Goal: Participate in discussion: Engage in conversation with other users on a specific topic

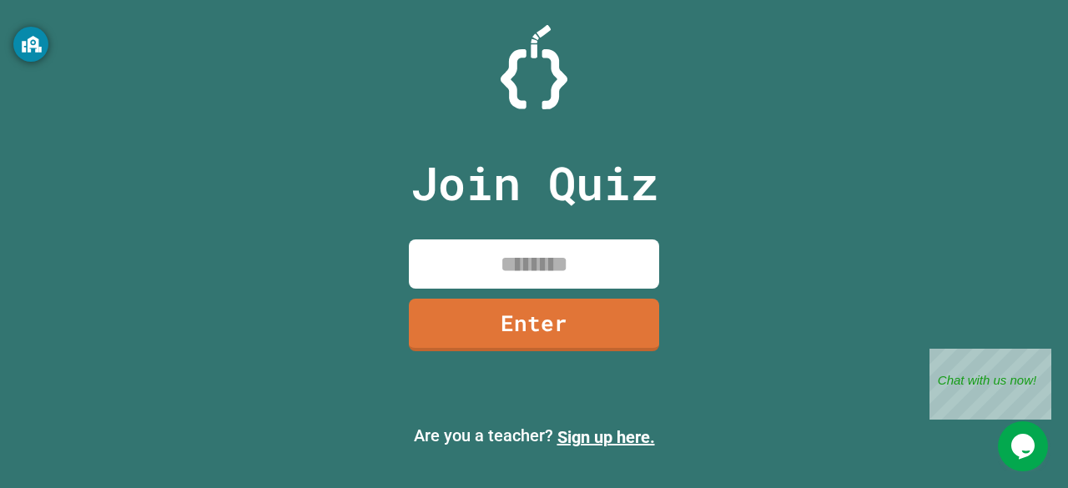
click at [562, 267] on input at bounding box center [534, 263] width 250 height 49
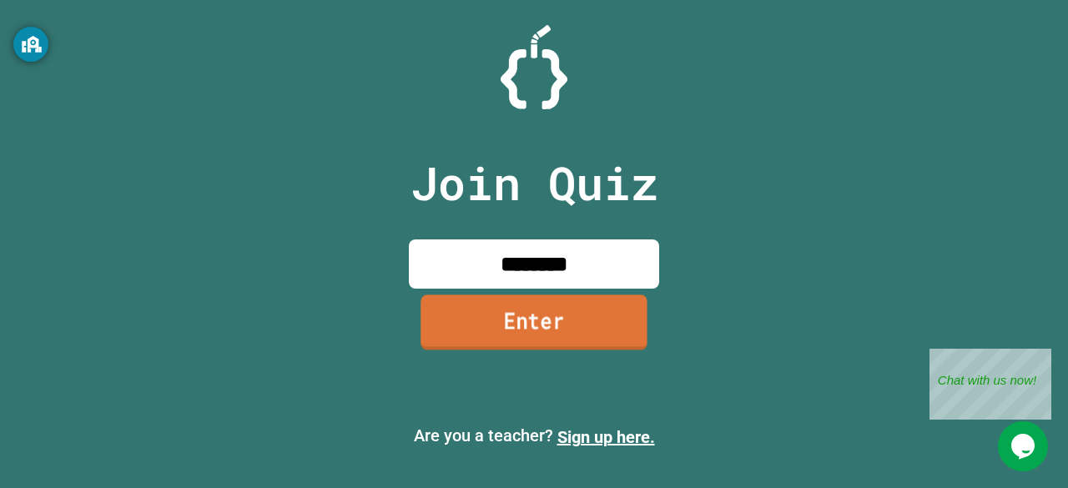
type input "********"
click at [556, 322] on link "Enter" at bounding box center [534, 322] width 227 height 55
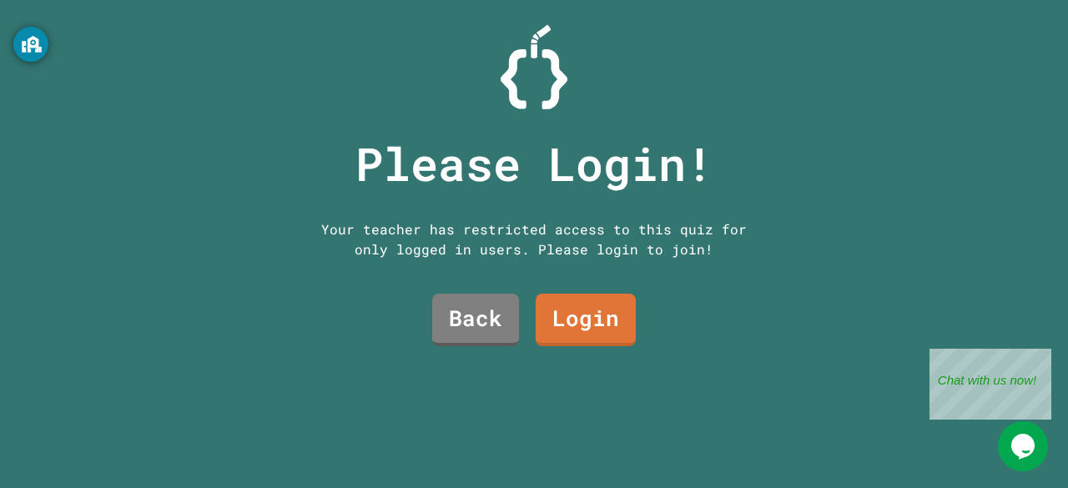
click at [576, 303] on link "Login" at bounding box center [586, 320] width 100 height 53
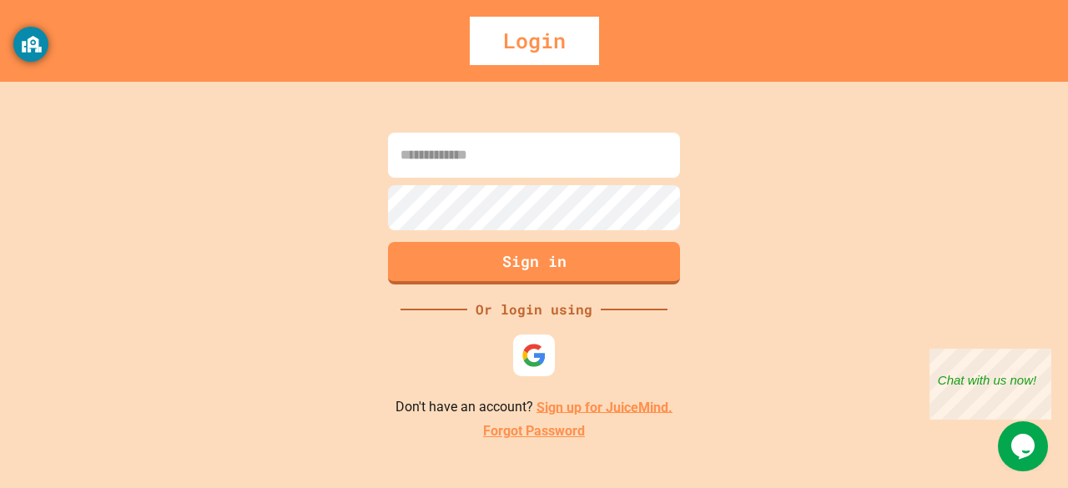
click at [554, 156] on input at bounding box center [534, 155] width 292 height 45
click at [529, 362] on img at bounding box center [534, 355] width 26 height 26
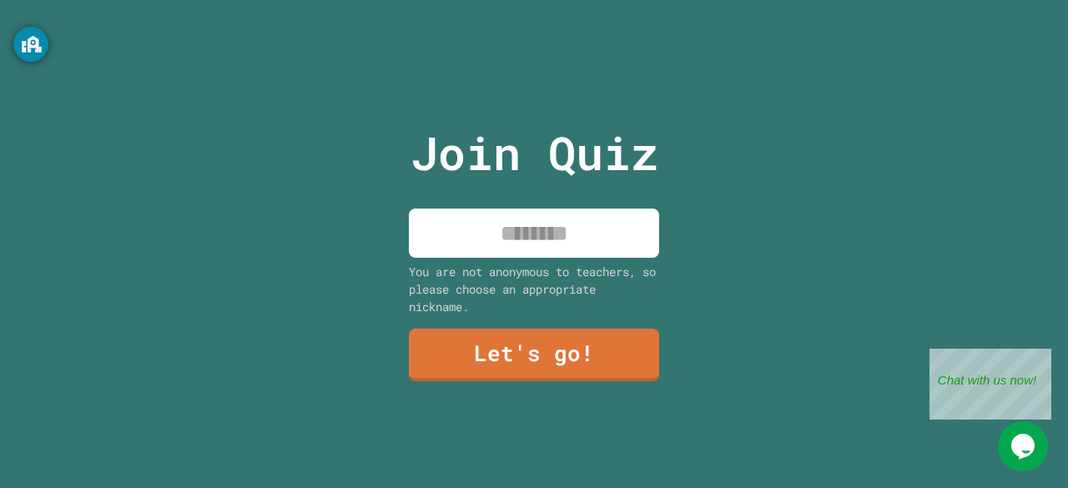
click at [514, 209] on input at bounding box center [534, 233] width 250 height 49
type input "****"
click at [536, 365] on link "Let's go!" at bounding box center [534, 353] width 247 height 55
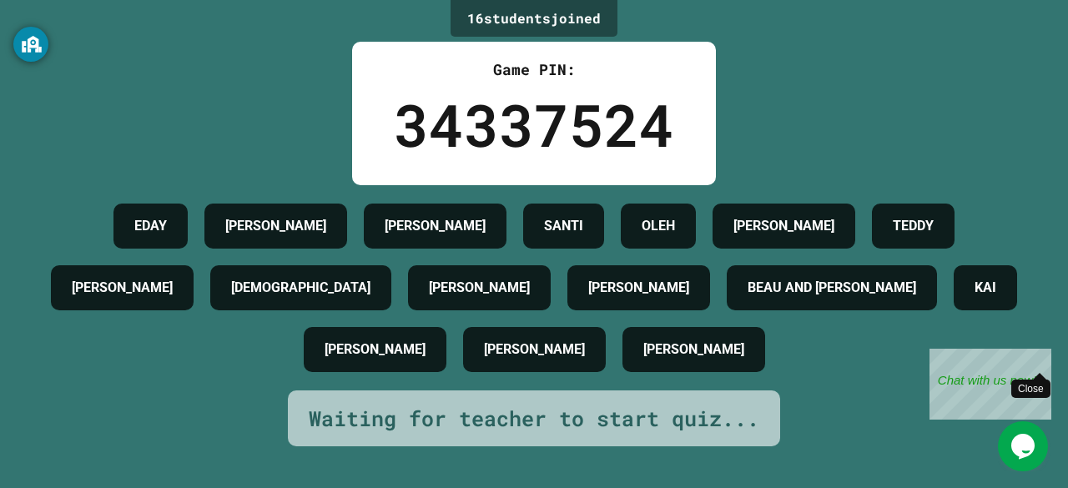
click at [1040, 352] on div "Close" at bounding box center [1039, 359] width 21 height 21
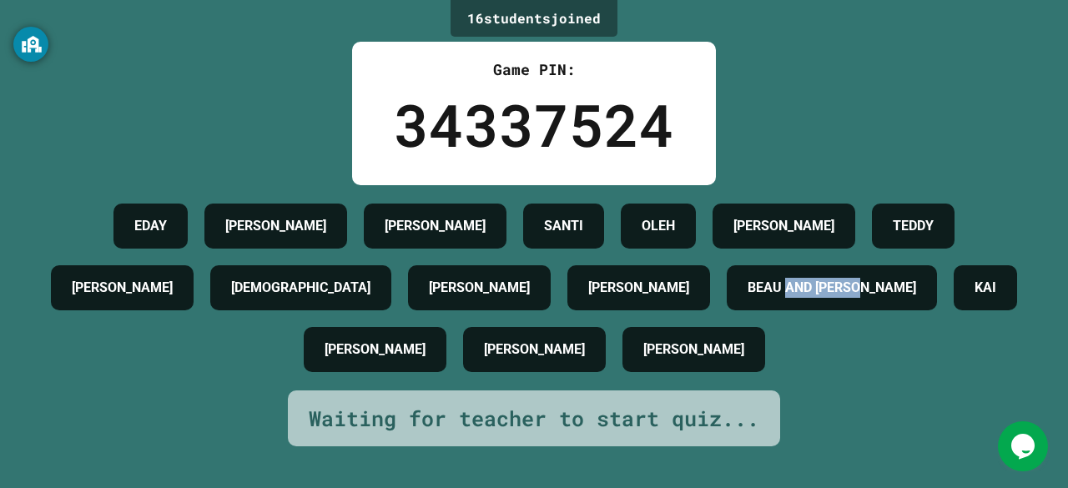
drag, startPoint x: 849, startPoint y: 300, endPoint x: 1016, endPoint y: 366, distance: 180.2
click at [1016, 366] on div "16 student s joined Game PIN: 34337524 [PERSON_NAME] [PERSON_NAME] [PERSON_NAME…" at bounding box center [534, 244] width 1068 height 488
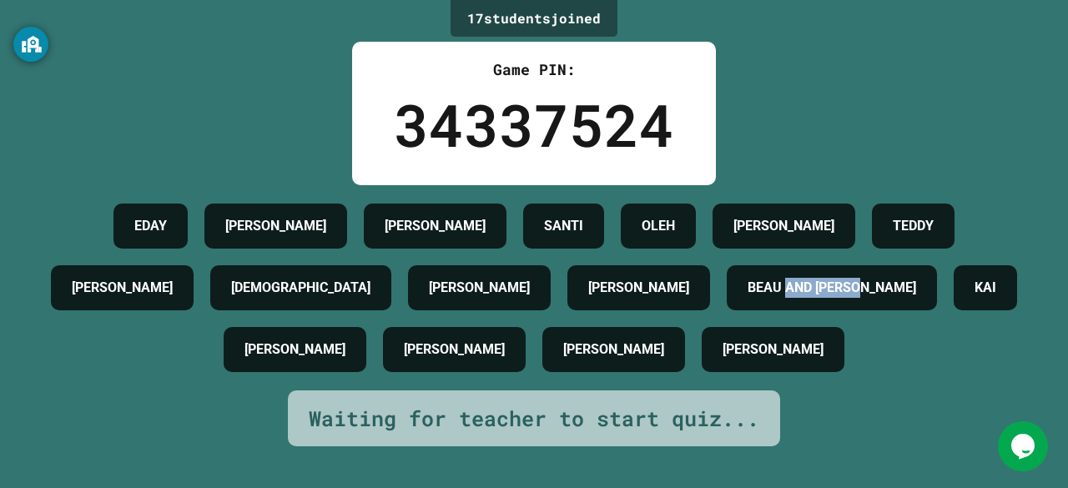
click at [945, 361] on div "[PERSON_NAME] [PERSON_NAME] [PERSON_NAME] [PERSON_NAME] [PERSON_NAME] AND [PERS…" at bounding box center [534, 287] width 985 height 185
drag, startPoint x: 336, startPoint y: 300, endPoint x: 219, endPoint y: 289, distance: 118.1
click at [219, 289] on div "[DEMOGRAPHIC_DATA]" at bounding box center [300, 287] width 181 height 45
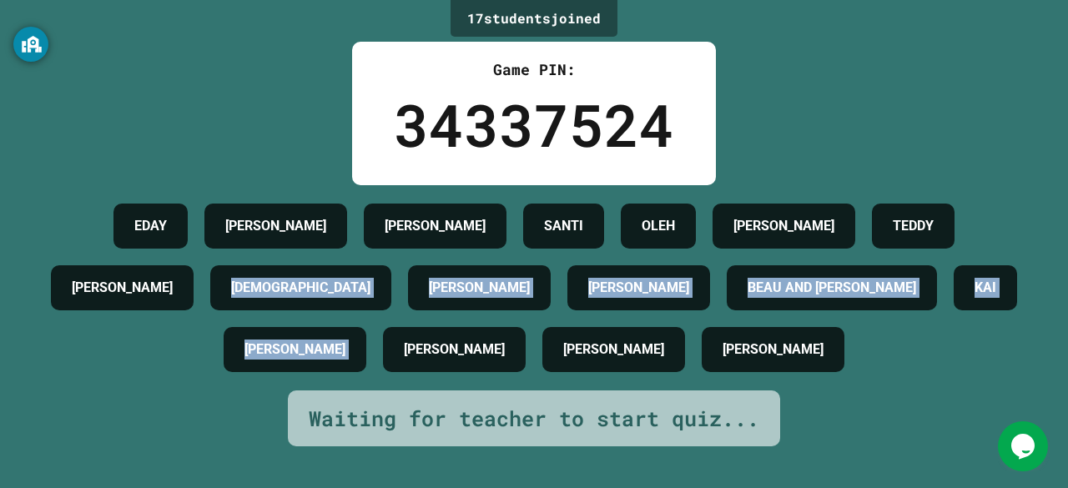
drag, startPoint x: 219, startPoint y: 289, endPoint x: 451, endPoint y: 358, distance: 242.9
click at [451, 358] on div "[PERSON_NAME] [PERSON_NAME] [PERSON_NAME] [PERSON_NAME] [PERSON_NAME] AND [PERS…" at bounding box center [534, 287] width 985 height 185
click at [451, 358] on div "[PERSON_NAME]" at bounding box center [454, 349] width 143 height 45
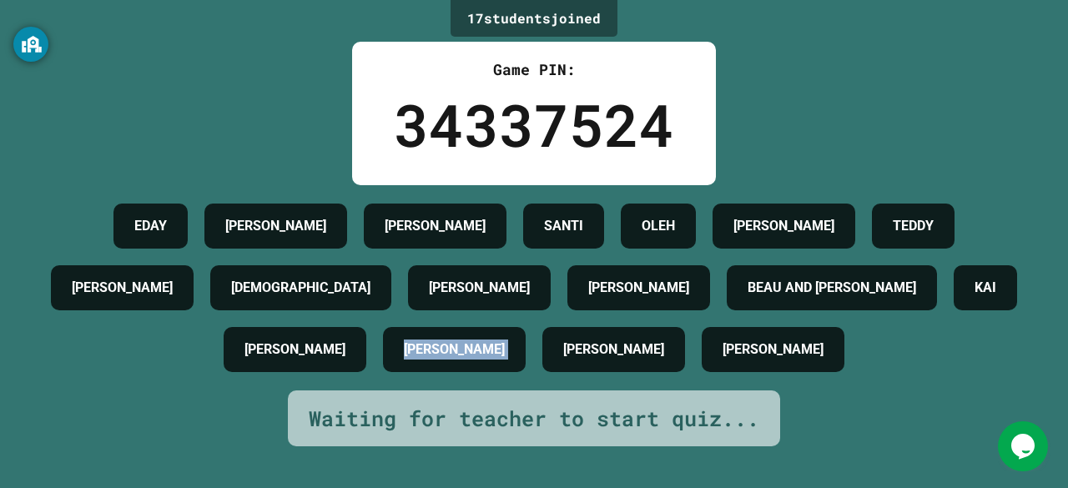
drag, startPoint x: 476, startPoint y: 365, endPoint x: 580, endPoint y: 386, distance: 106.4
click at [580, 380] on div "[PERSON_NAME] [PERSON_NAME] [PERSON_NAME] [PERSON_NAME] [PERSON_NAME] AND [PERS…" at bounding box center [534, 287] width 985 height 185
click at [580, 366] on div "[PERSON_NAME] [PERSON_NAME] [PERSON_NAME] [PERSON_NAME] [PERSON_NAME] AND [PERS…" at bounding box center [534, 287] width 985 height 185
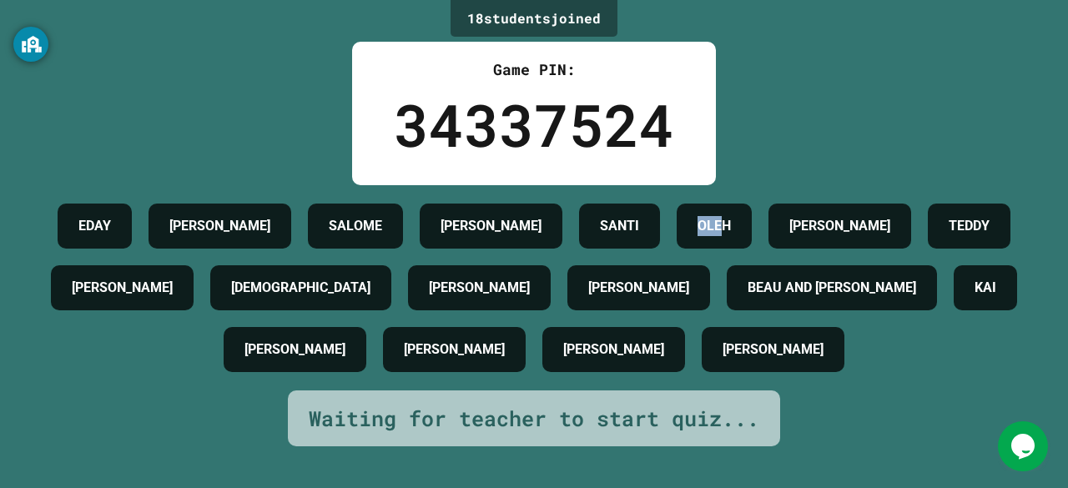
drag, startPoint x: 582, startPoint y: 219, endPoint x: 632, endPoint y: 232, distance: 52.4
click at [632, 232] on div "[PERSON_NAME] [PERSON_NAME] [PERSON_NAME] [PERSON_NAME] [PERSON_NAME] [PERSON_N…" at bounding box center [534, 287] width 985 height 185
click at [633, 232] on h4 "SANTI" at bounding box center [619, 226] width 39 height 20
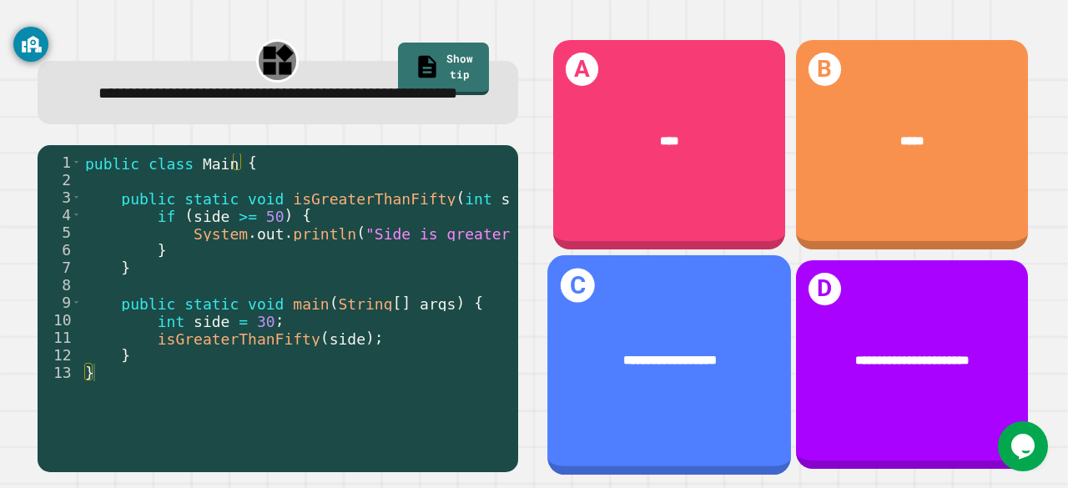
click at [654, 356] on div "**********" at bounding box center [669, 360] width 244 height 71
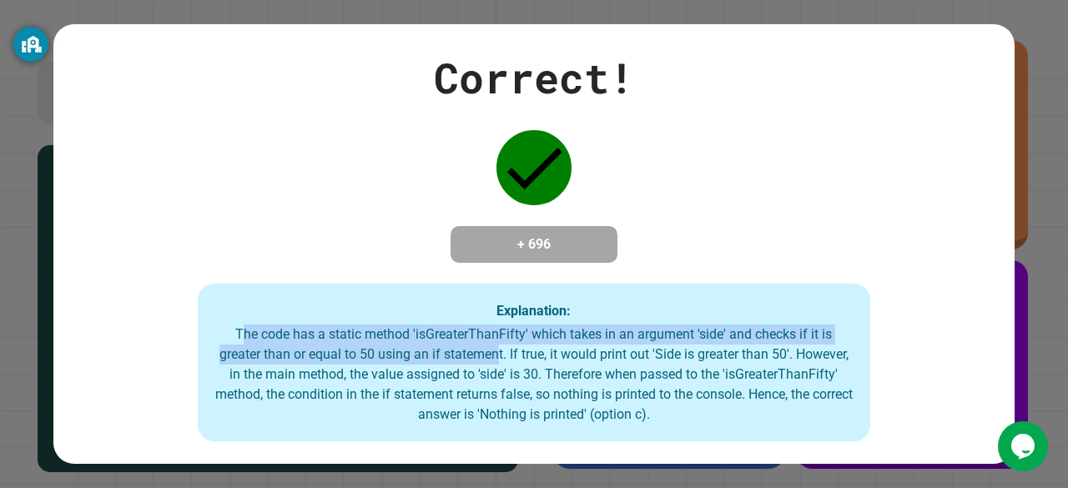
drag, startPoint x: 241, startPoint y: 338, endPoint x: 517, endPoint y: 356, distance: 276.8
click at [517, 356] on div "The code has a static method 'isGreaterThanFifty' which takes in an argument 's…" at bounding box center [533, 375] width 639 height 100
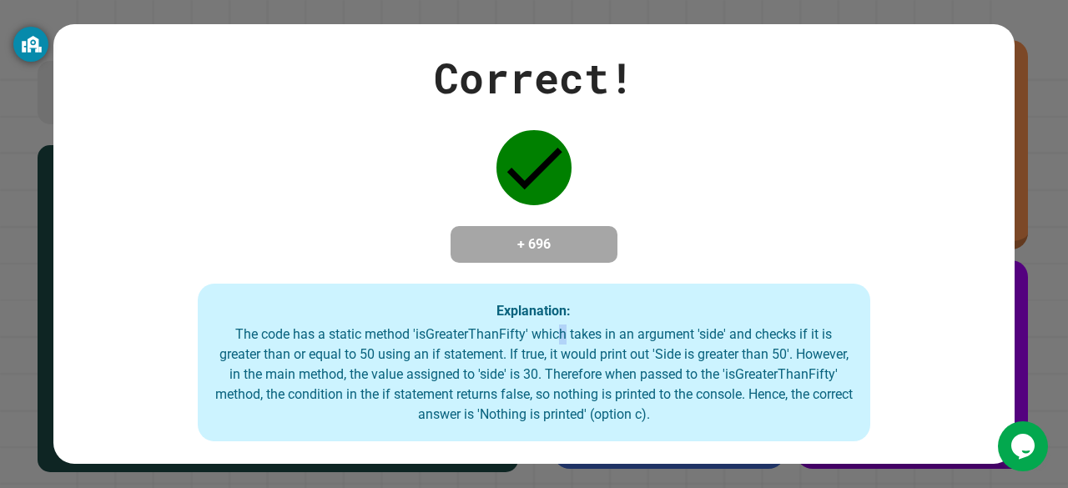
drag, startPoint x: 550, startPoint y: 346, endPoint x: 558, endPoint y: 345, distance: 8.4
click at [558, 345] on div "The code has a static method 'isGreaterThanFifty' which takes in an argument 's…" at bounding box center [533, 375] width 639 height 100
click at [557, 345] on div "The code has a static method 'isGreaterThanFifty' which takes in an argument 's…" at bounding box center [533, 375] width 639 height 100
click at [559, 348] on div "The code has a static method 'isGreaterThanFifty' which takes in an argument 's…" at bounding box center [533, 375] width 639 height 100
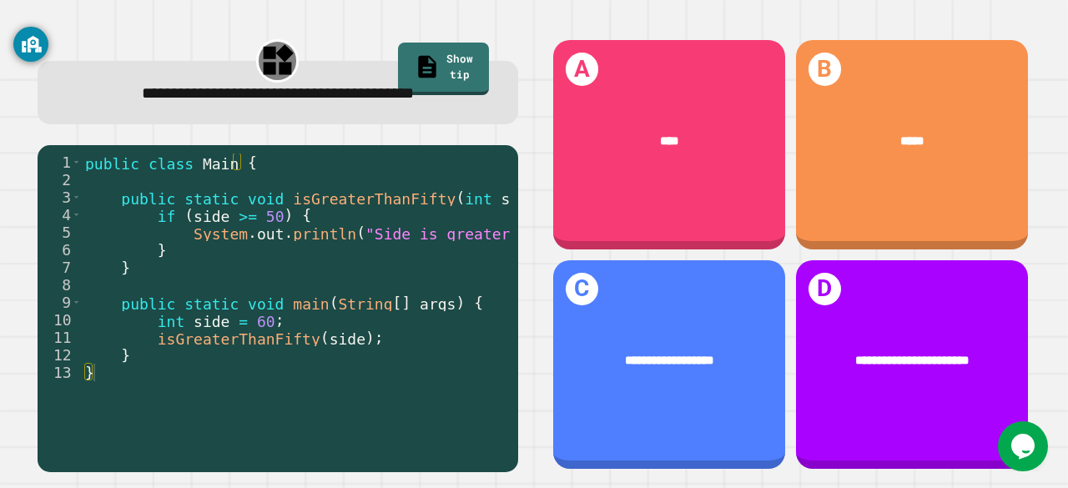
drag, startPoint x: 337, startPoint y: 431, endPoint x: 357, endPoint y: 423, distance: 21.7
click at [357, 423] on div "1 2 3 4 5 6 7 8 9 10 11 12 13 public class Main { public static void isGreaterT…" at bounding box center [278, 308] width 481 height 327
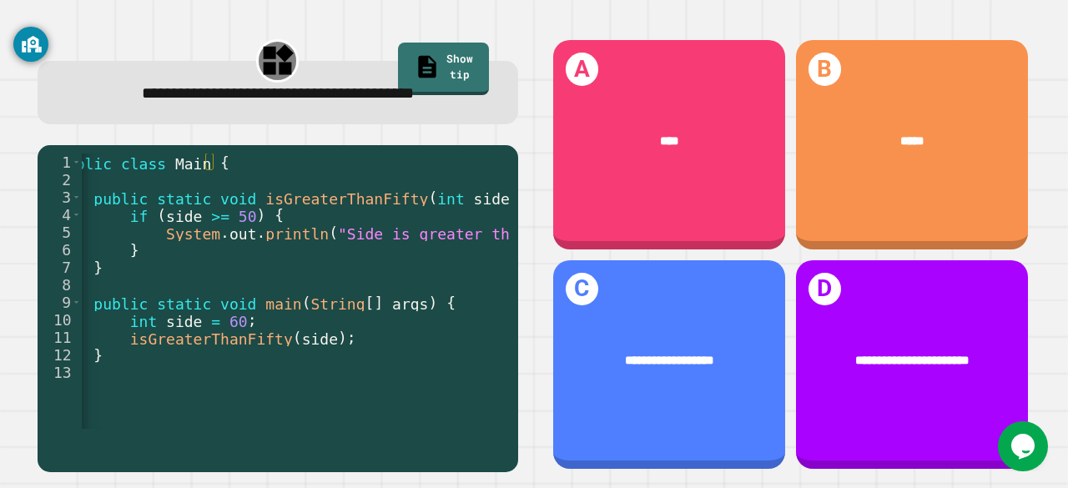
scroll to position [0, 27]
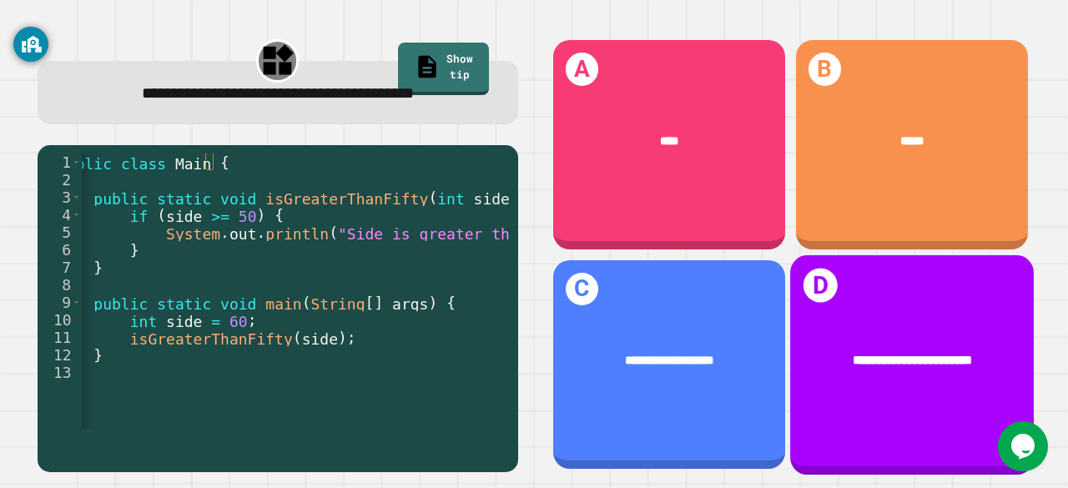
click at [821, 350] on div "**********" at bounding box center [912, 359] width 191 height 19
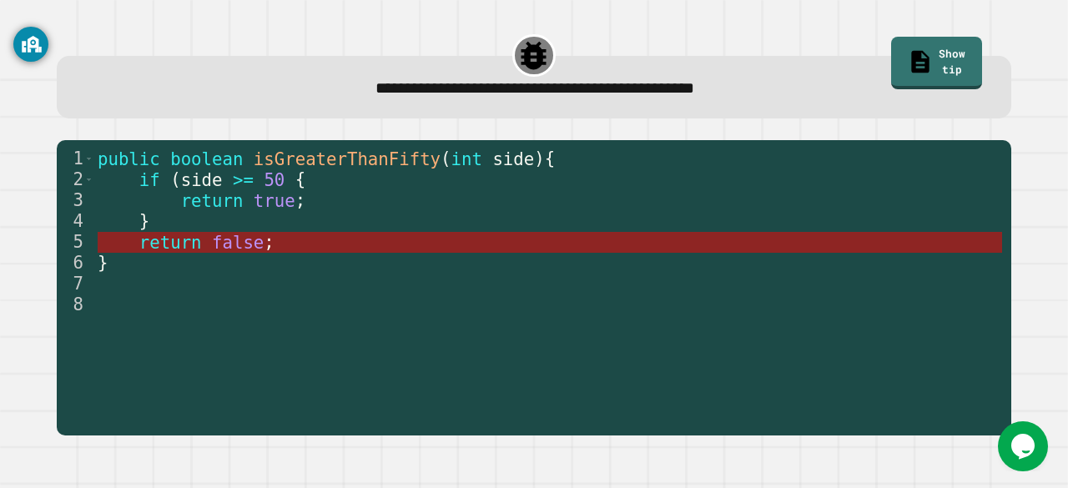
click at [247, 246] on span "false" at bounding box center [238, 242] width 52 height 20
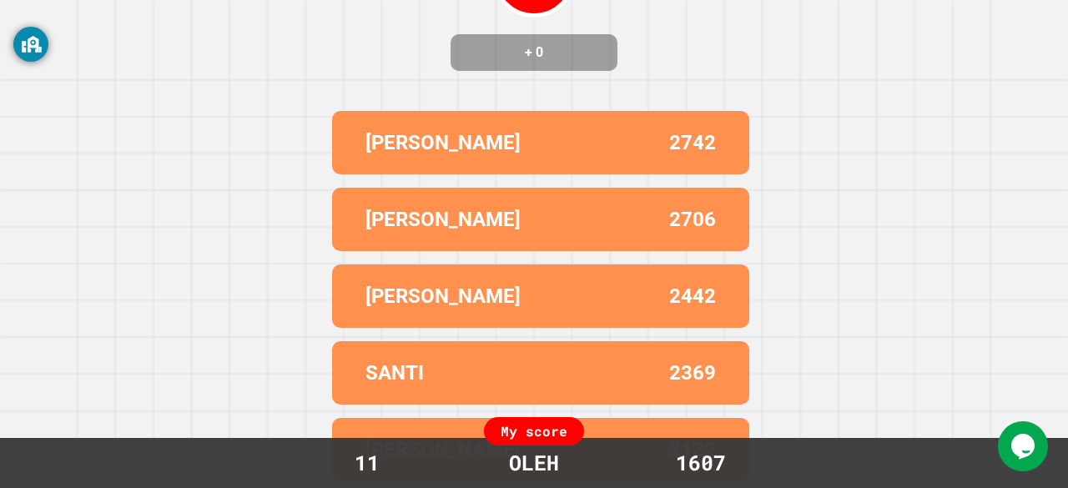
scroll to position [0, 0]
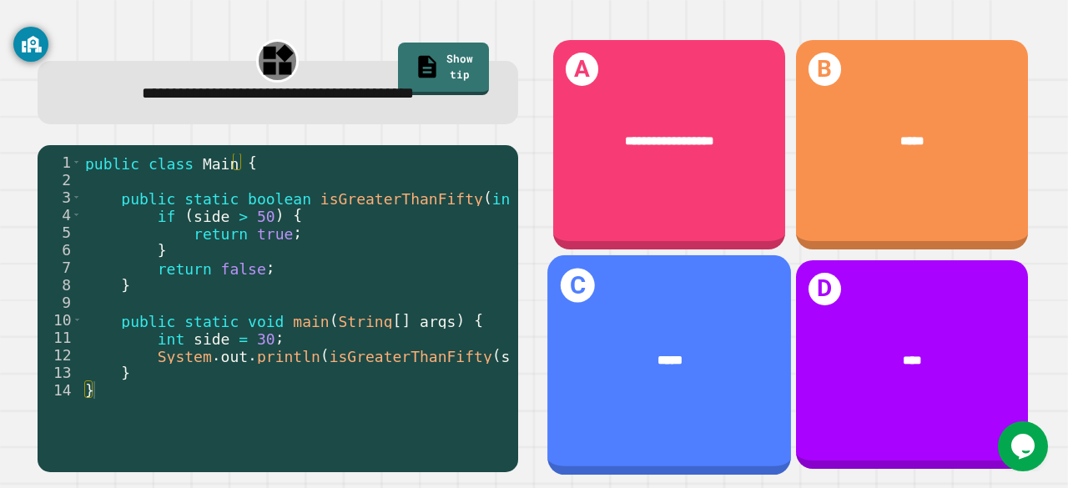
click at [656, 259] on div "C *****" at bounding box center [669, 363] width 244 height 219
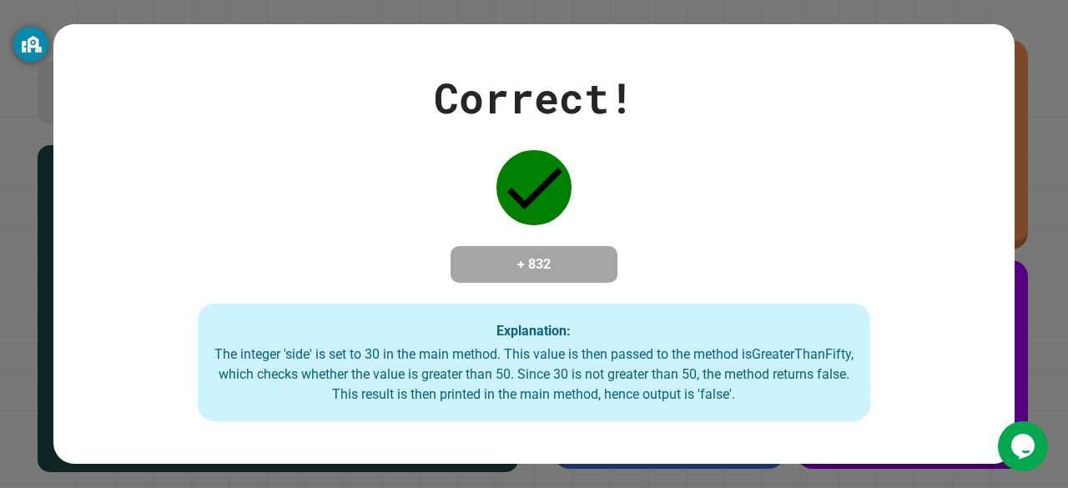
click at [1054, 450] on div "Correct! + 832 Explanation: The integer 'side' is set to 30 in the main method.…" at bounding box center [534, 244] width 1068 height 488
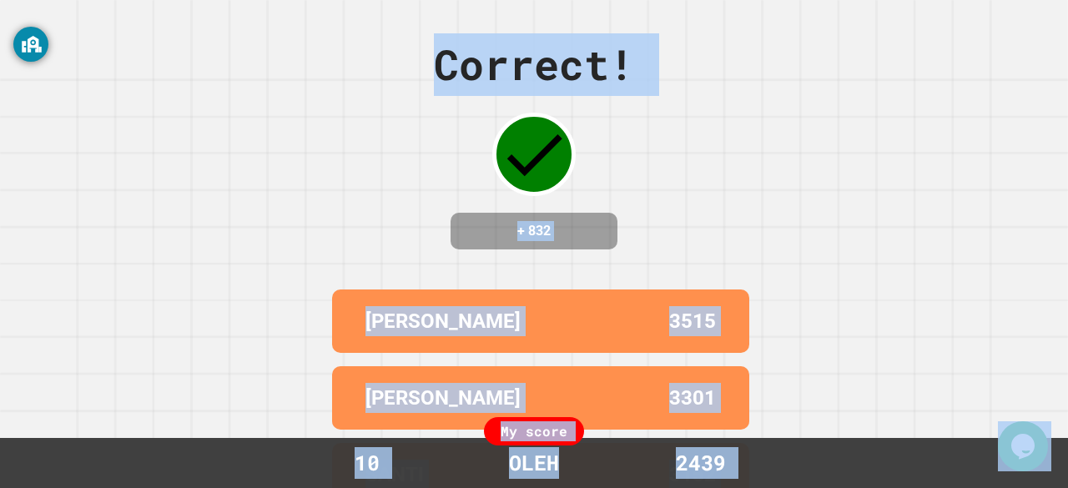
click at [885, 351] on div "Correct! + 832 LEWIS_ 3515 ALEX 3301 SANTI 3152 [PERSON_NAME] 2871 [PERSON_NAME…" at bounding box center [534, 244] width 1068 height 488
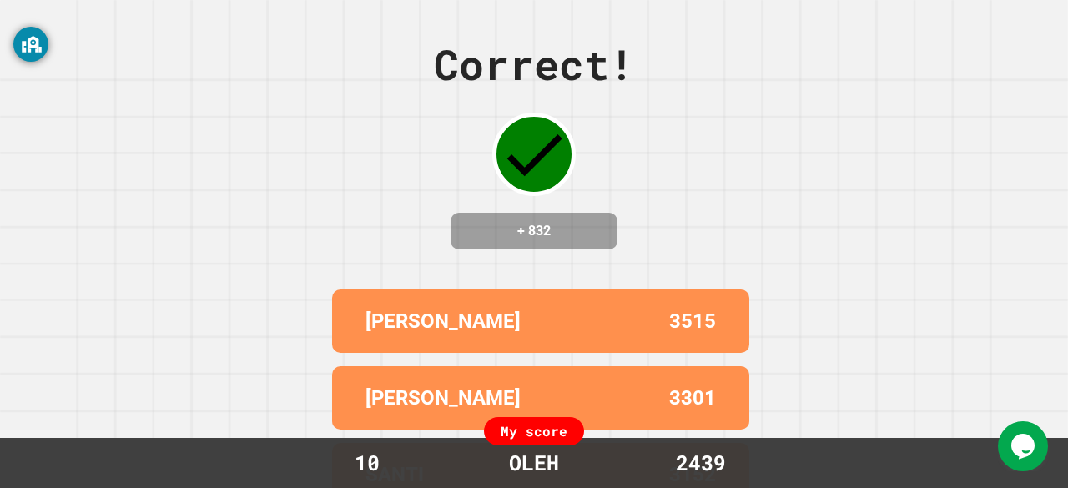
click at [1000, 123] on div "Correct! + 832 LEWIS_ 3515 ALEX 3301 SANTI 3152 [PERSON_NAME] 2871 [PERSON_NAME…" at bounding box center [534, 244] width 1068 height 488
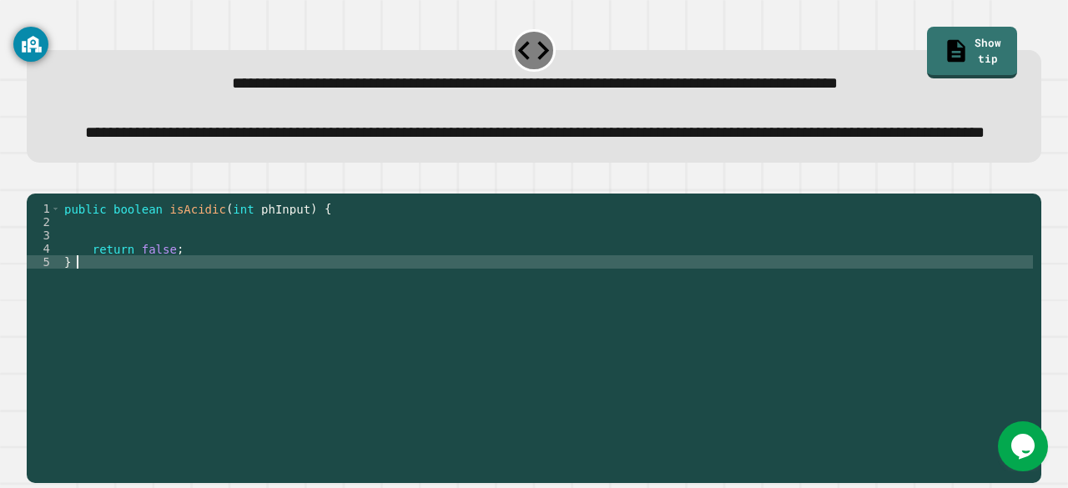
click at [170, 316] on div "public boolean isAcidic ( int phInput ) { return false ; }" at bounding box center [547, 309] width 972 height 214
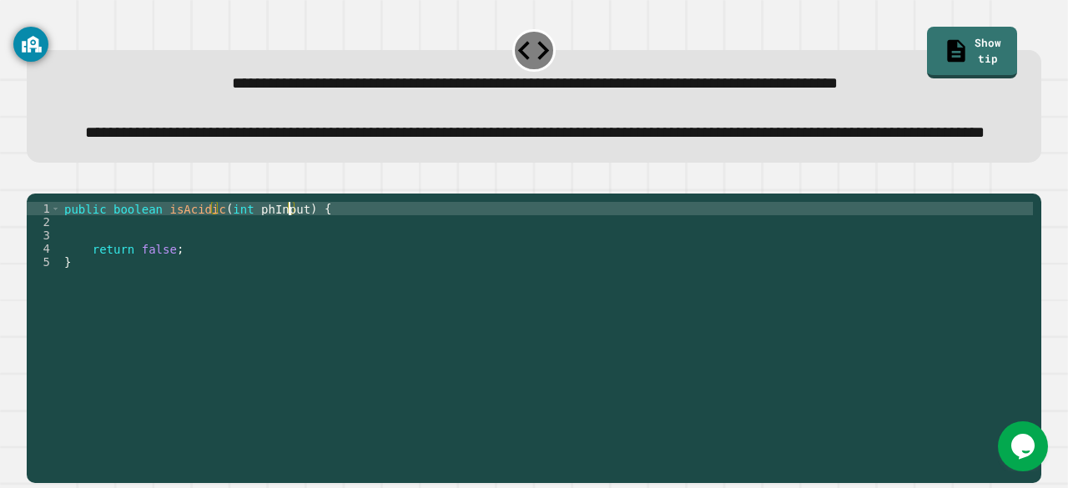
click at [287, 261] on div "public boolean isAcidic ( int phInput ) { return false ; }" at bounding box center [547, 309] width 972 height 214
click at [182, 313] on div "public boolean isAcidic ( int phInput ) { return false ; }" at bounding box center [547, 309] width 972 height 214
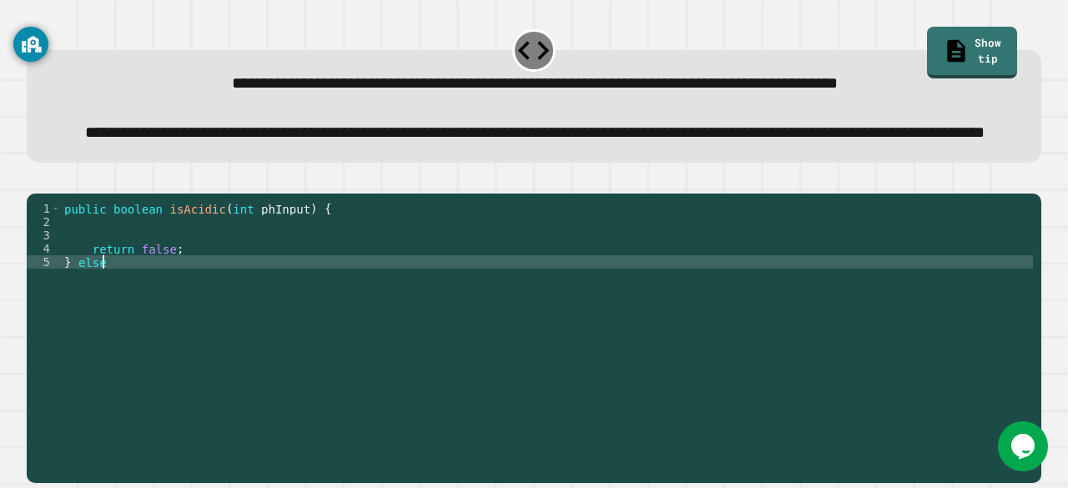
scroll to position [0, 2]
type textarea "********"
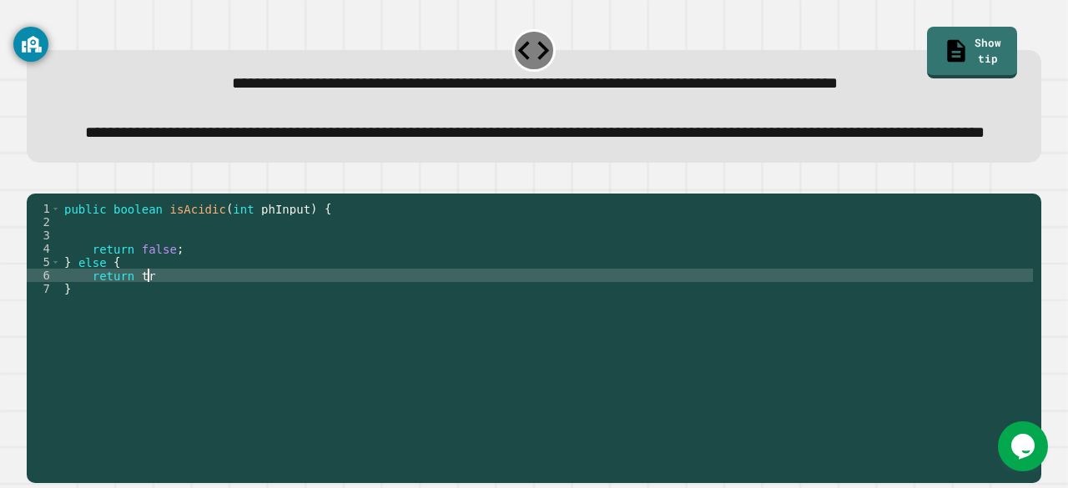
scroll to position [0, 5]
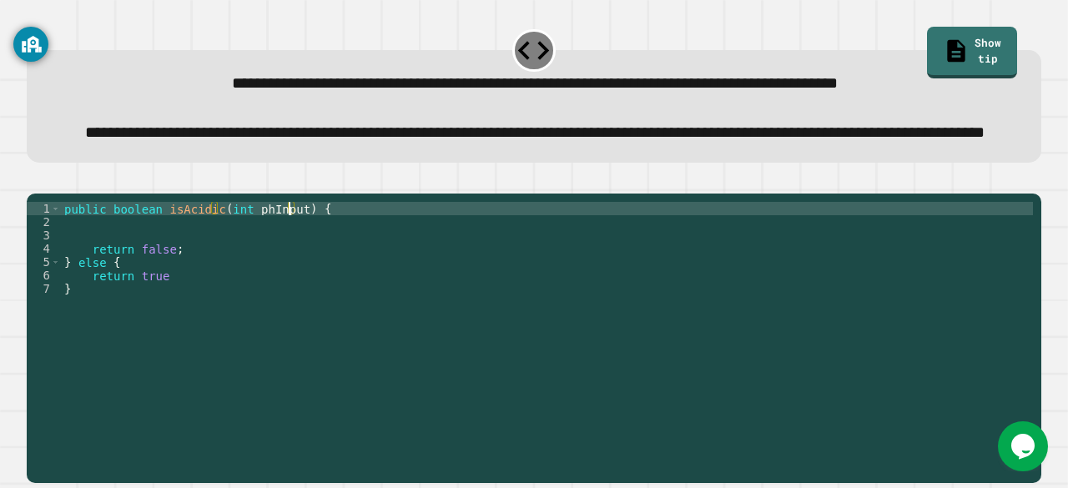
click at [287, 263] on div "public boolean isAcidic ( int phInput ) { return false ; } else { return true }" at bounding box center [547, 309] width 972 height 214
click at [35, 180] on icon "button" at bounding box center [35, 180] width 0 height 0
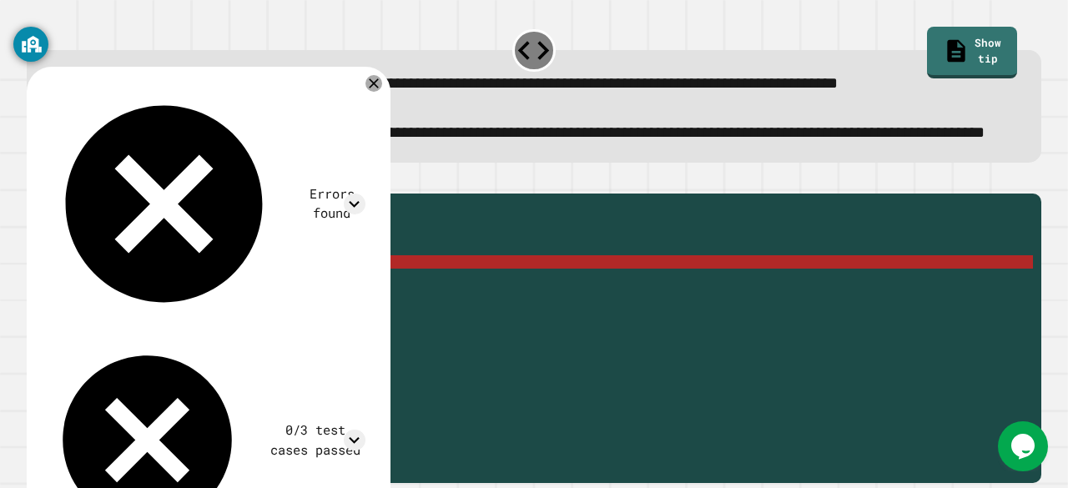
scroll to position [0, 3]
click at [125, 313] on div "public boolean isAcidic ( int phInput7 ) { return false ; } else { return true }" at bounding box center [547, 309] width 972 height 214
drag, startPoint x: 159, startPoint y: 328, endPoint x: 90, endPoint y: 330, distance: 68.4
click at [90, 330] on div "public boolean isAcidic ( int phInput7 ) { return false ; } else { return true }" at bounding box center [547, 309] width 972 height 214
type textarea "**********"
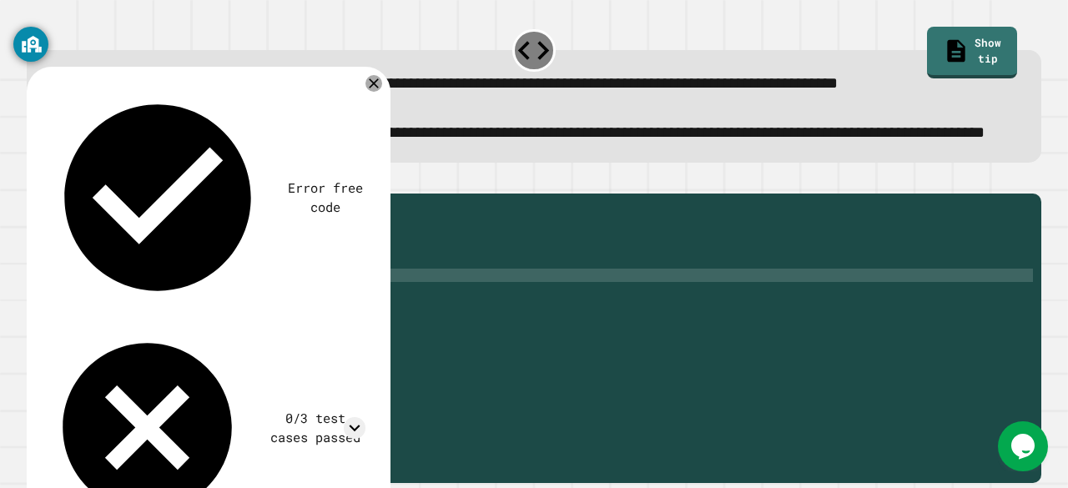
scroll to position [0, 1]
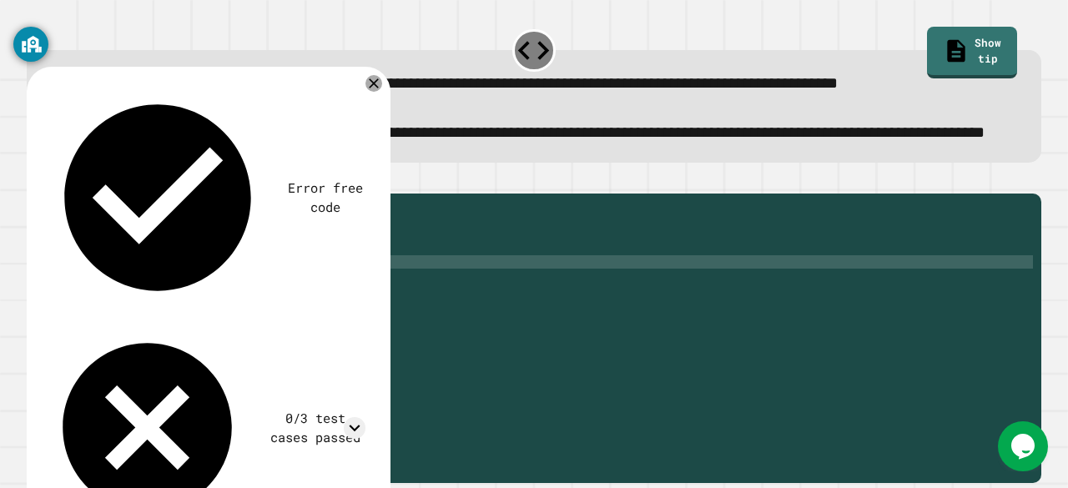
click at [139, 313] on div "public boolean isAcidic ( int phInput7 ) { return false ; } else { }" at bounding box center [547, 309] width 972 height 214
paste textarea "**********"
type textarea "**********"
click at [126, 336] on div "public boolean isAcidic ( int phInput7 ) { return false ; } else { return true }" at bounding box center [547, 309] width 972 height 214
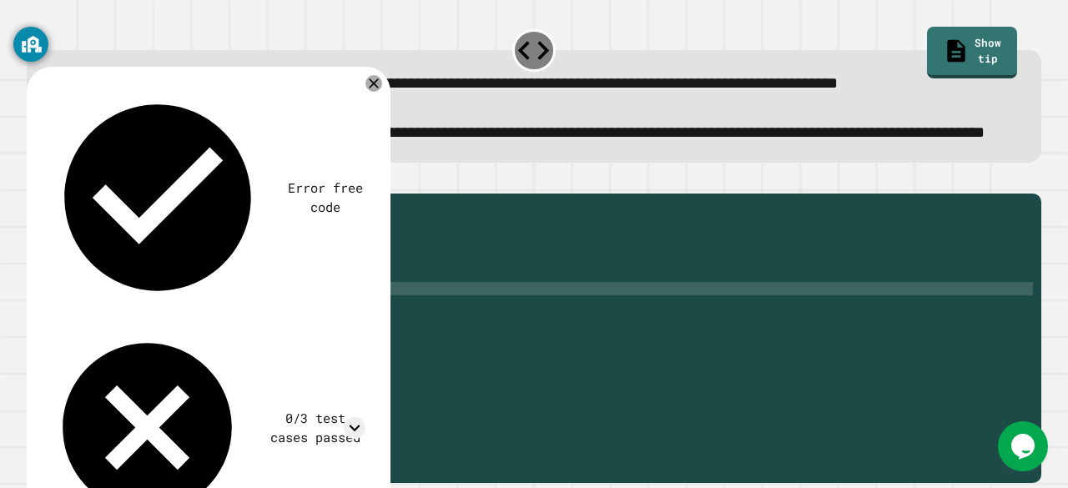
scroll to position [0, 0]
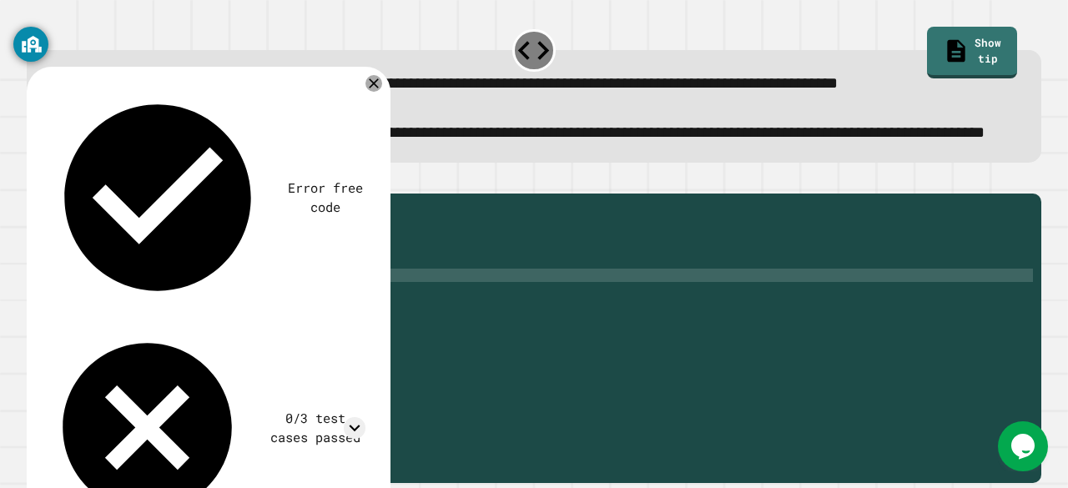
click at [128, 333] on div "public boolean isAcidic ( int phInput7 ) { return false ; } else { return true }" at bounding box center [547, 309] width 972 height 214
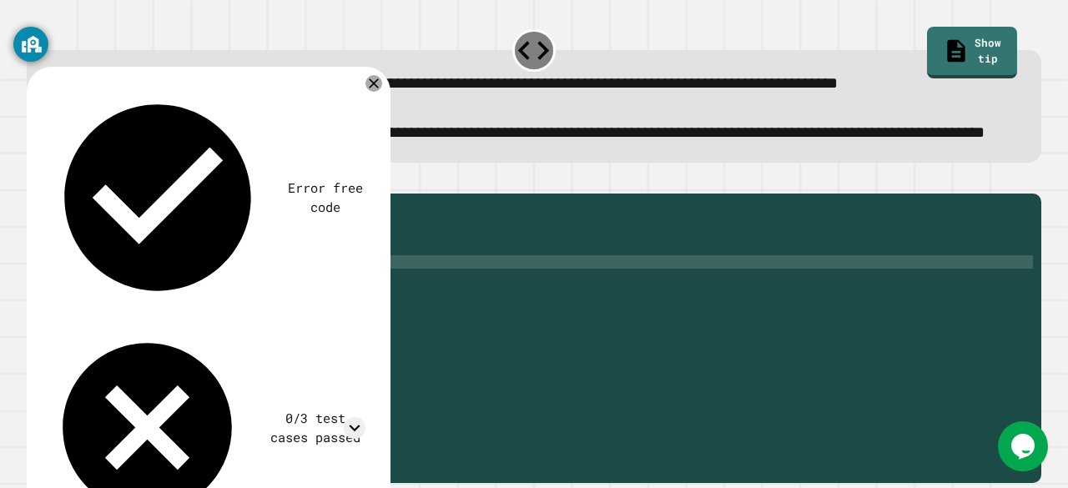
type textarea "**********"
click at [128, 333] on div "public boolean isAcidic ( int phInput7 ) { return false ; } else { return true }" at bounding box center [547, 309] width 972 height 214
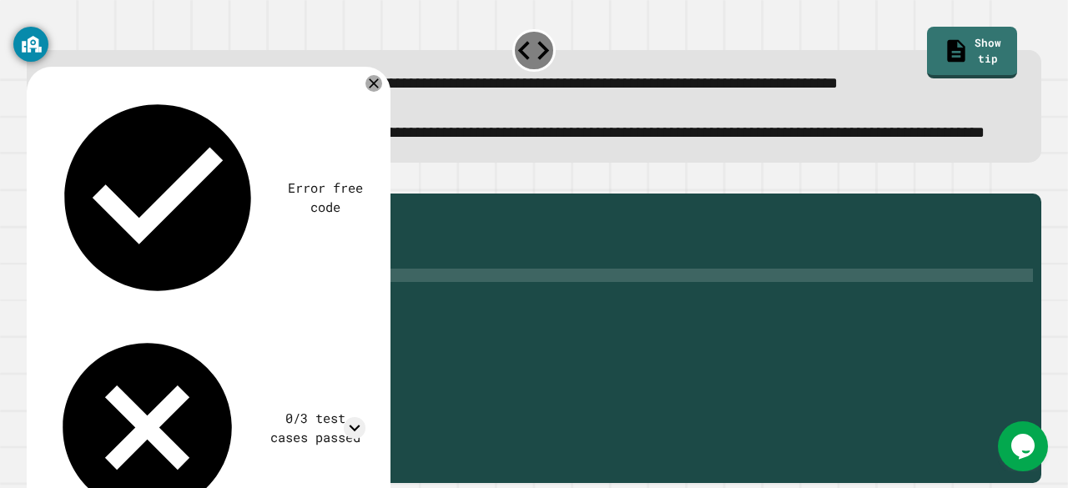
type textarea "*"
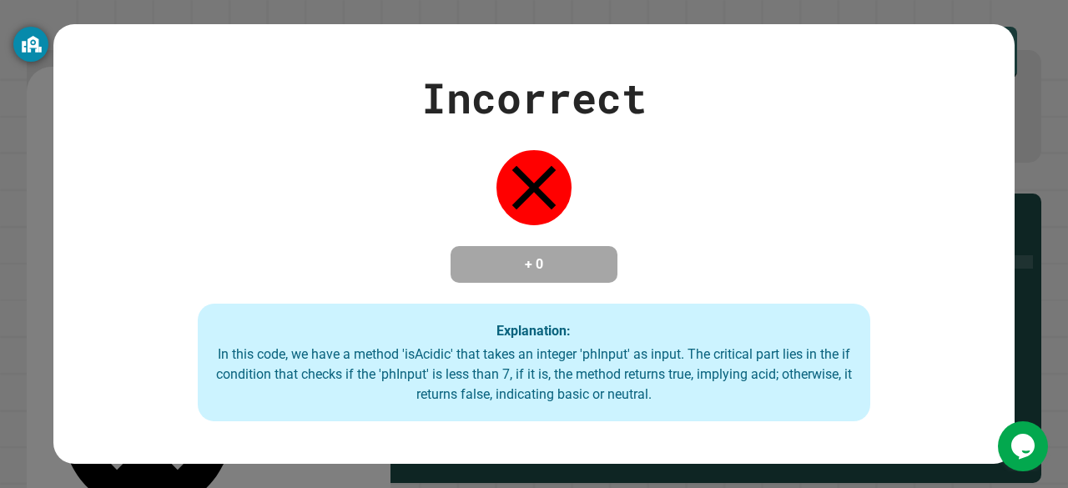
scroll to position [0, 8]
type textarea "**********"
drag, startPoint x: 660, startPoint y: 348, endPoint x: 628, endPoint y: 334, distance: 34.7
click at [628, 334] on div "Explanation: In this code, we have a method 'isAcidic' that takes an integer 'p…" at bounding box center [534, 363] width 672 height 118
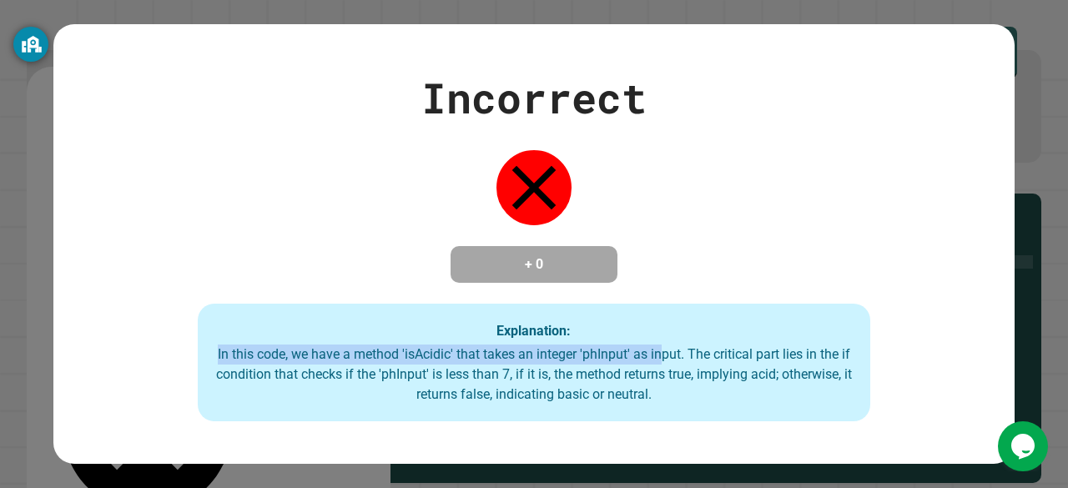
click at [628, 334] on div "Explanation: In this code, we have a method 'isAcidic' that takes an integer 'p…" at bounding box center [534, 363] width 672 height 118
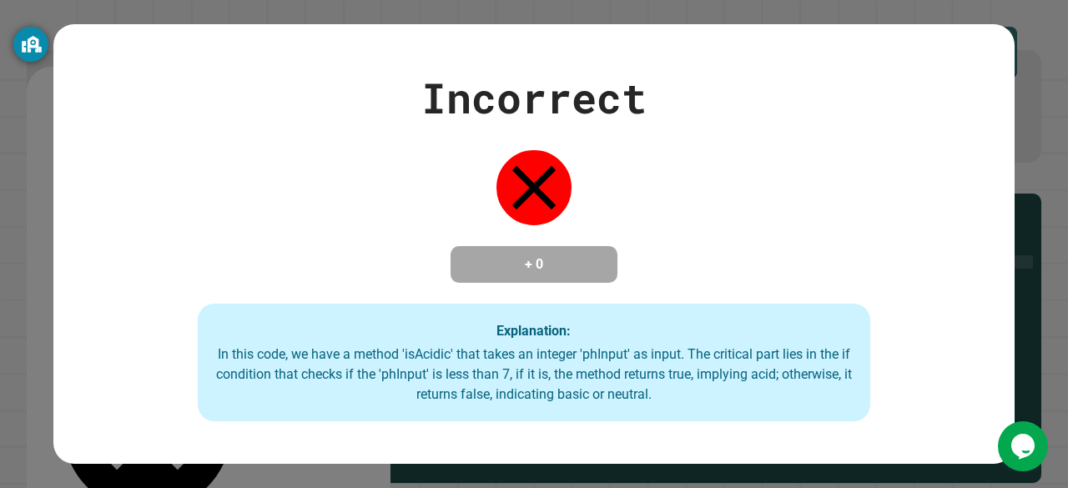
click at [638, 355] on div "In this code, we have a method 'isAcidic' that takes an integer 'phInput' as in…" at bounding box center [533, 375] width 639 height 60
click at [547, 326] on strong "Explanation:" at bounding box center [533, 330] width 74 height 16
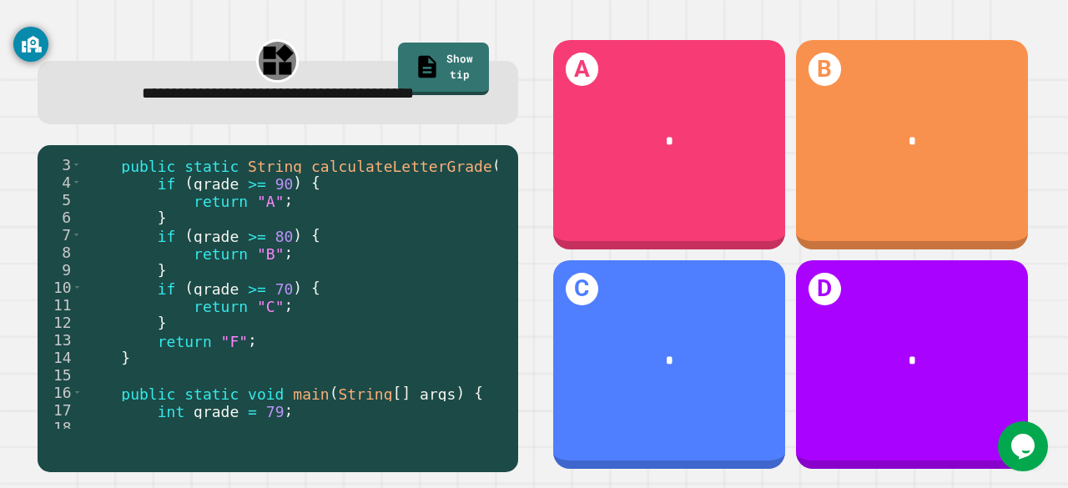
scroll to position [0, 0]
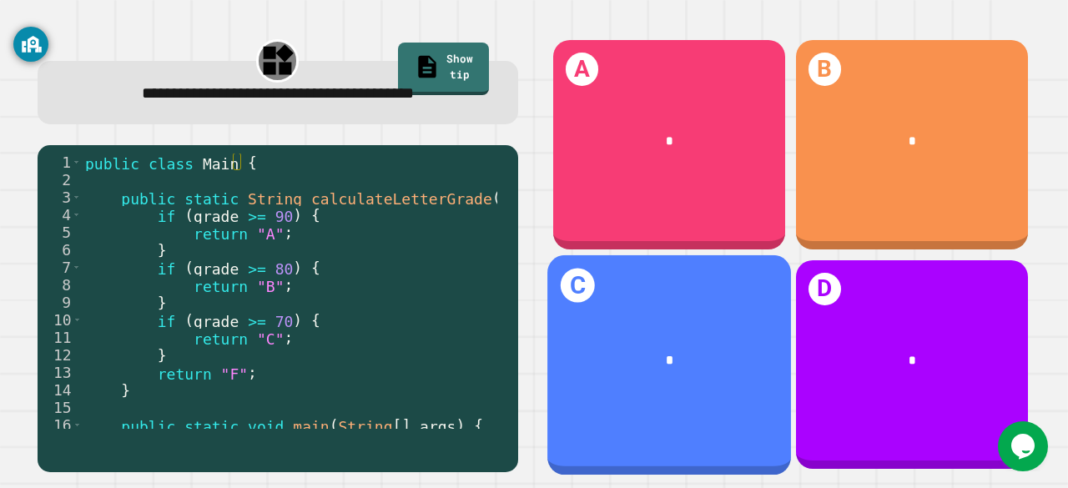
click at [731, 300] on div "C *" at bounding box center [669, 363] width 244 height 219
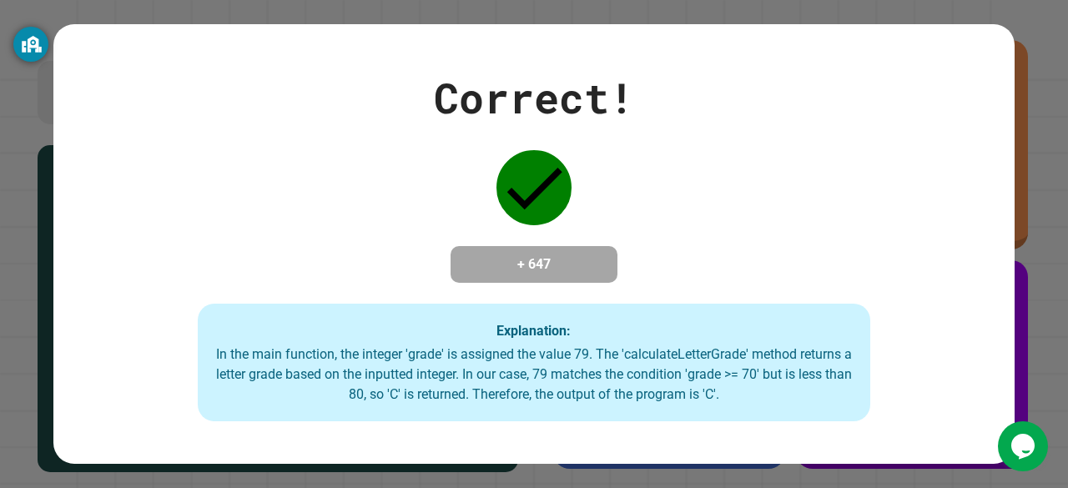
click at [731, 300] on div "Correct! + 647 Explanation: In the main function, the integer 'grade' is assign…" at bounding box center [533, 244] width 961 height 355
click at [645, 234] on div "Correct! + 647 Explanation: In the main function, the integer 'grade' is assign…" at bounding box center [533, 244] width 961 height 355
drag, startPoint x: 533, startPoint y: 257, endPoint x: 678, endPoint y: 286, distance: 147.3
click at [678, 286] on div "Correct! + 647 Explanation: In the main function, the integer 'grade' is assign…" at bounding box center [533, 244] width 961 height 355
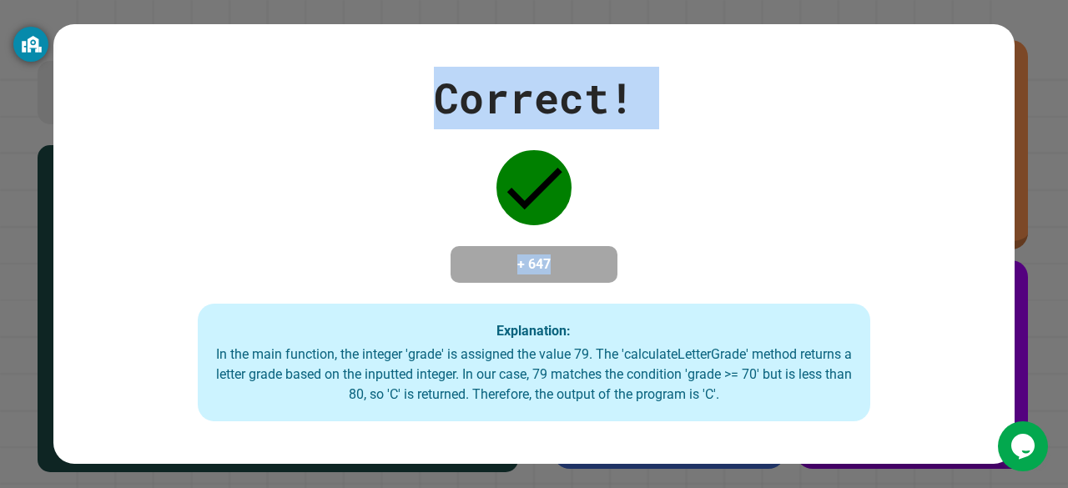
drag, startPoint x: 580, startPoint y: 256, endPoint x: 642, endPoint y: 112, distance: 157.0
click at [642, 112] on div "Correct! + 647 Explanation: In the main function, the integer 'grade' is assign…" at bounding box center [533, 244] width 961 height 355
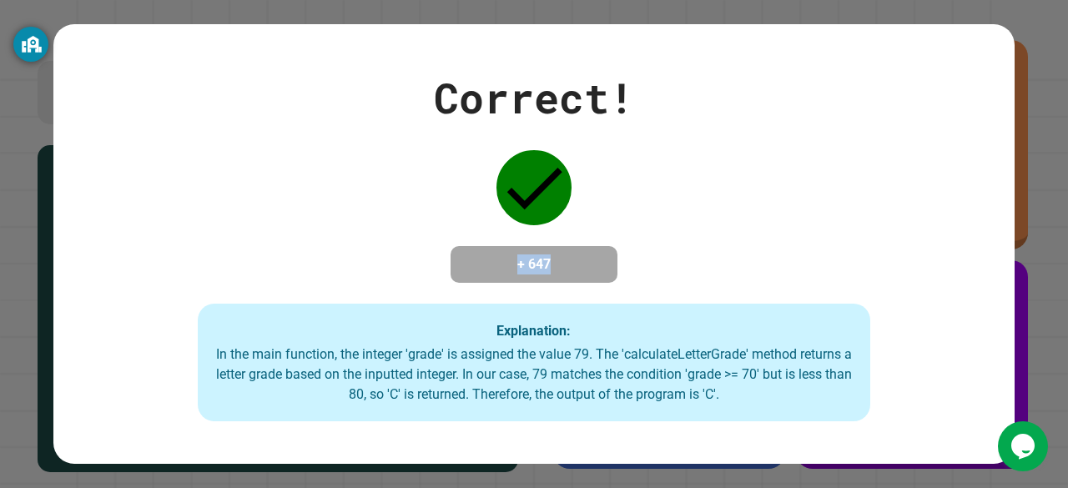
click at [642, 112] on div "Correct! + 647 Explanation: In the main function, the integer 'grade' is assign…" at bounding box center [533, 244] width 961 height 355
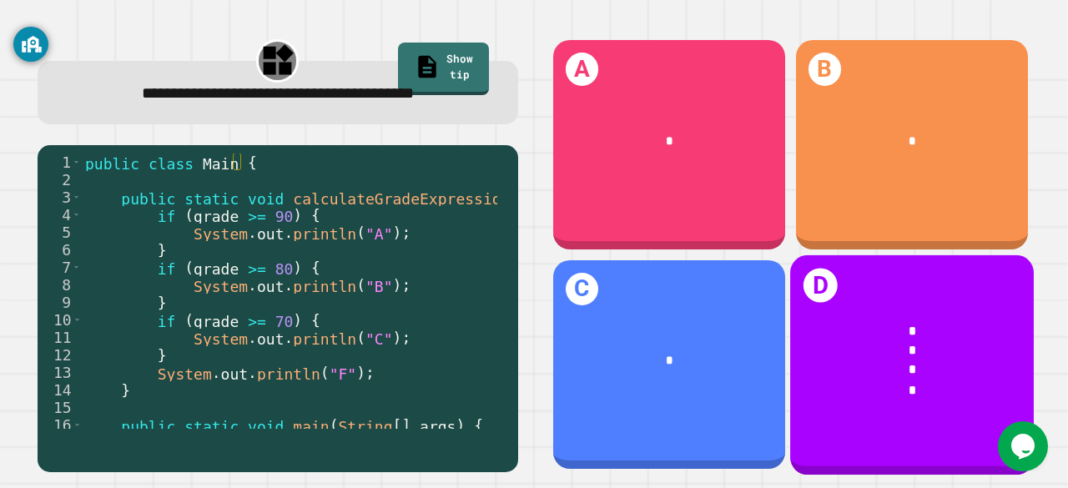
click at [831, 295] on div "* * * *" at bounding box center [912, 359] width 244 height 129
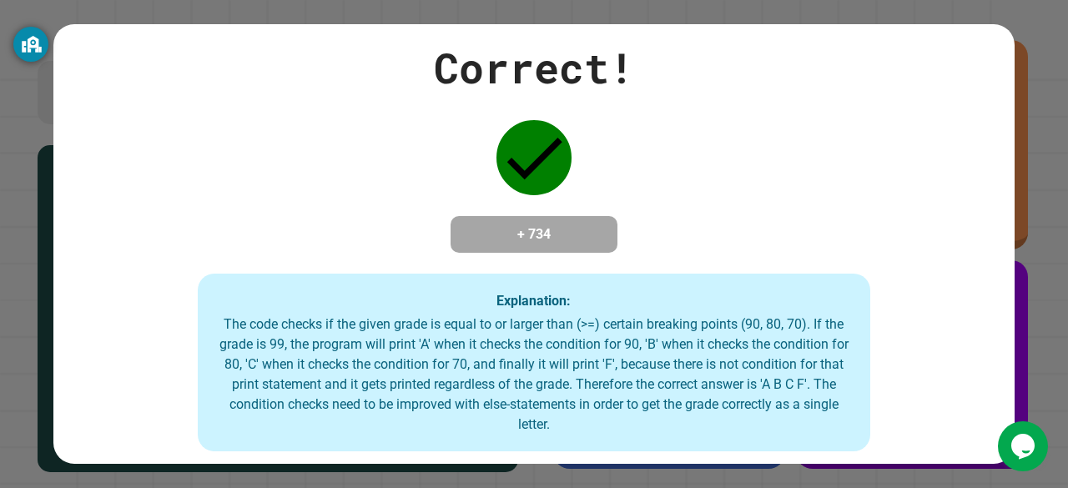
click at [493, 236] on h4 "+ 734" at bounding box center [533, 234] width 133 height 20
click at [459, 355] on div "The code checks if the given grade is equal to or larger than (>=) certain brea…" at bounding box center [533, 375] width 639 height 120
